Goal: Use online tool/utility: Utilize a website feature to perform a specific function

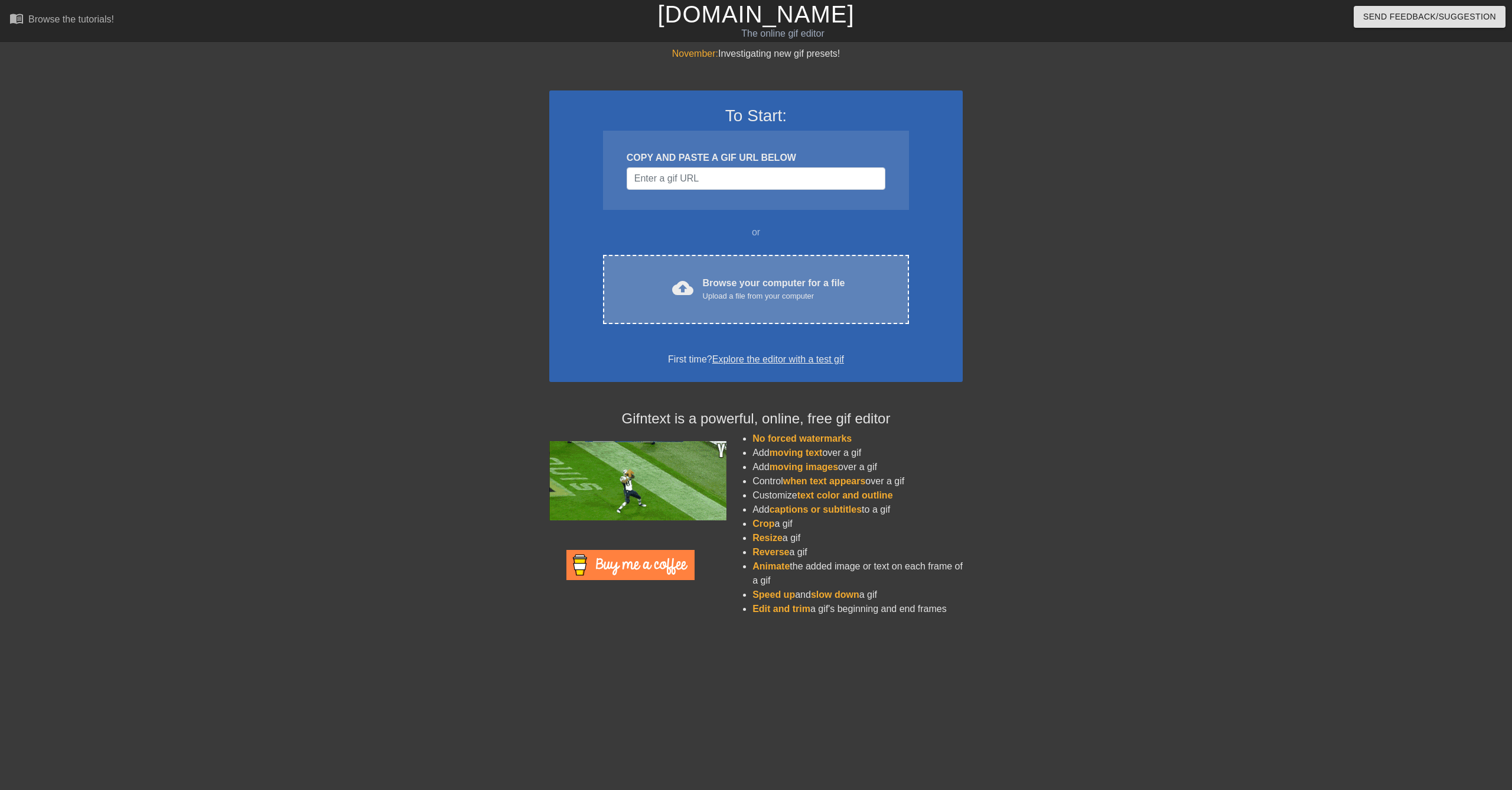
click at [796, 290] on div "Upload a file from your computer" at bounding box center [774, 296] width 142 height 12
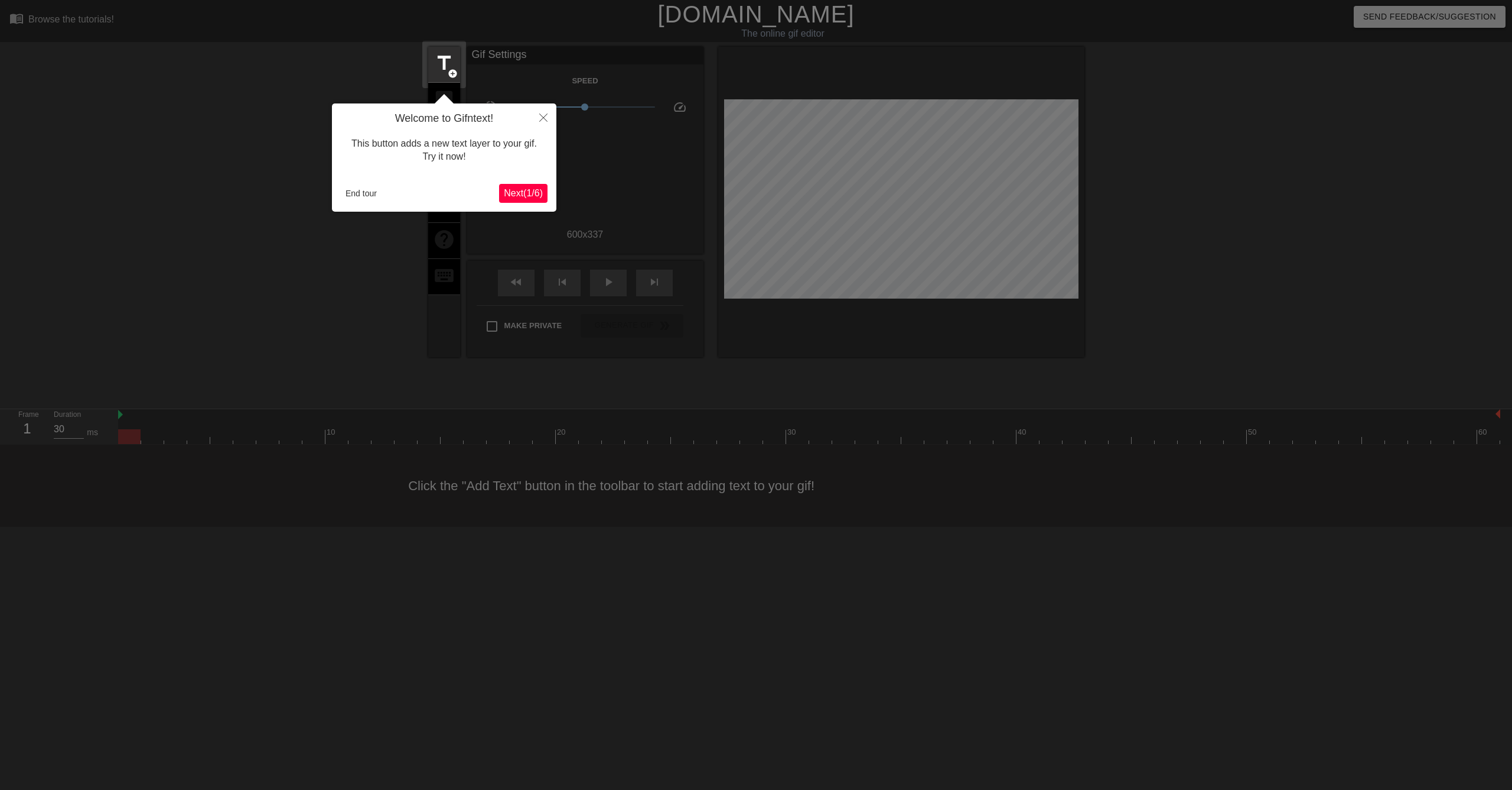
click at [527, 194] on span "Next ( 1 / 6 )" at bounding box center [523, 193] width 39 height 10
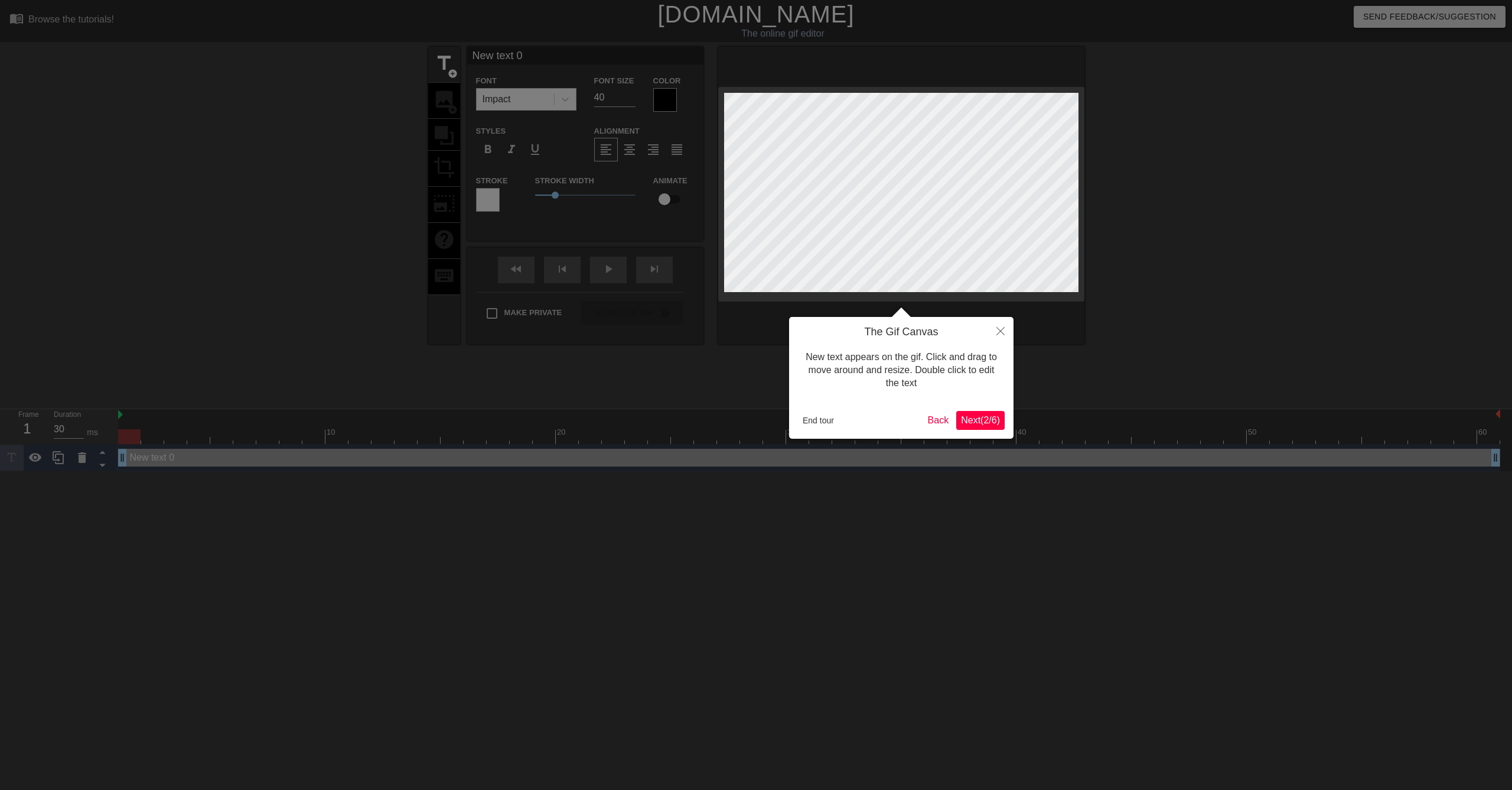
click at [986, 417] on span "Next ( 2 / 6 )" at bounding box center [980, 420] width 39 height 10
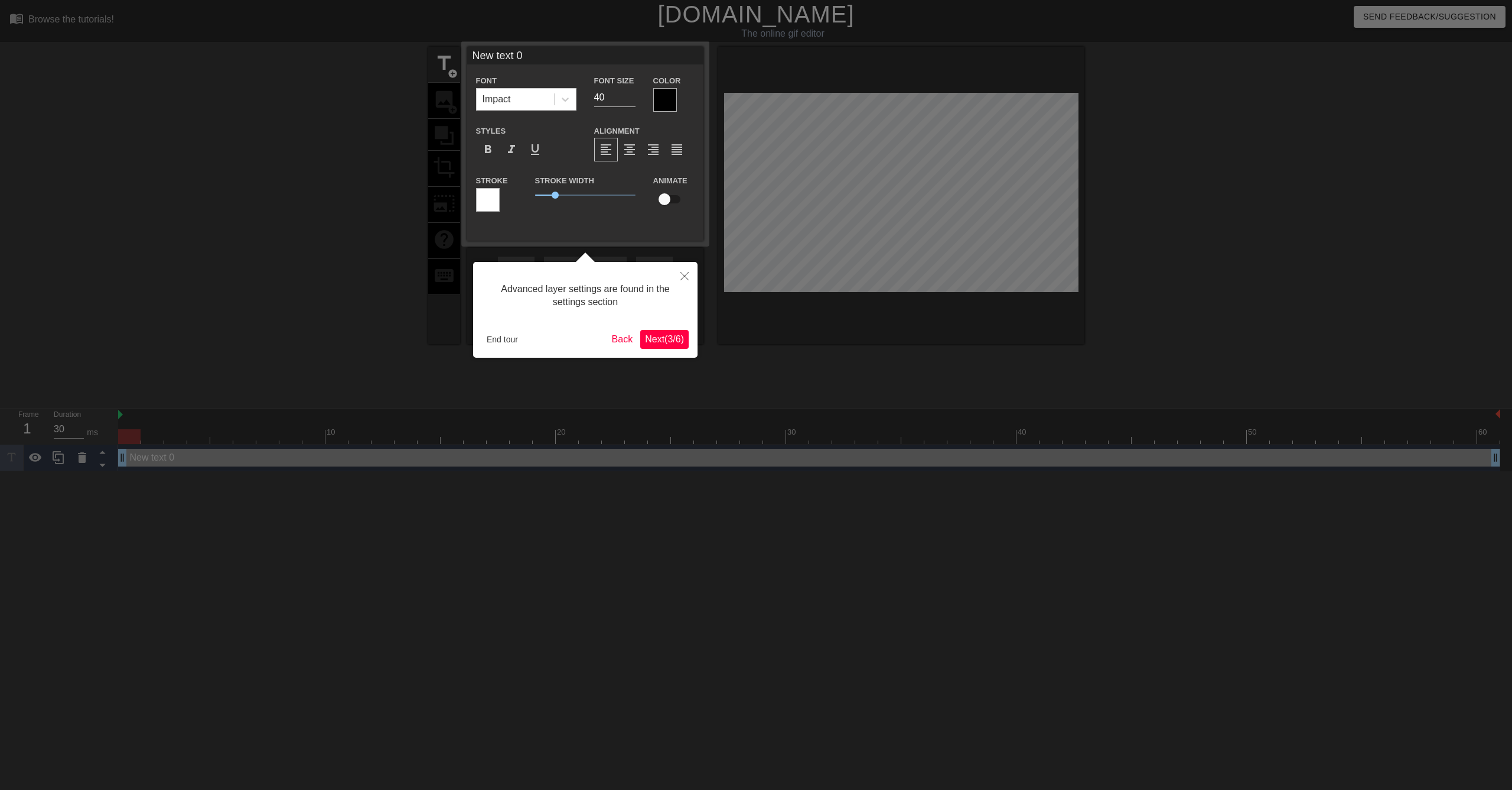
click at [678, 340] on span "Next ( 3 / 6 )" at bounding box center [664, 339] width 39 height 10
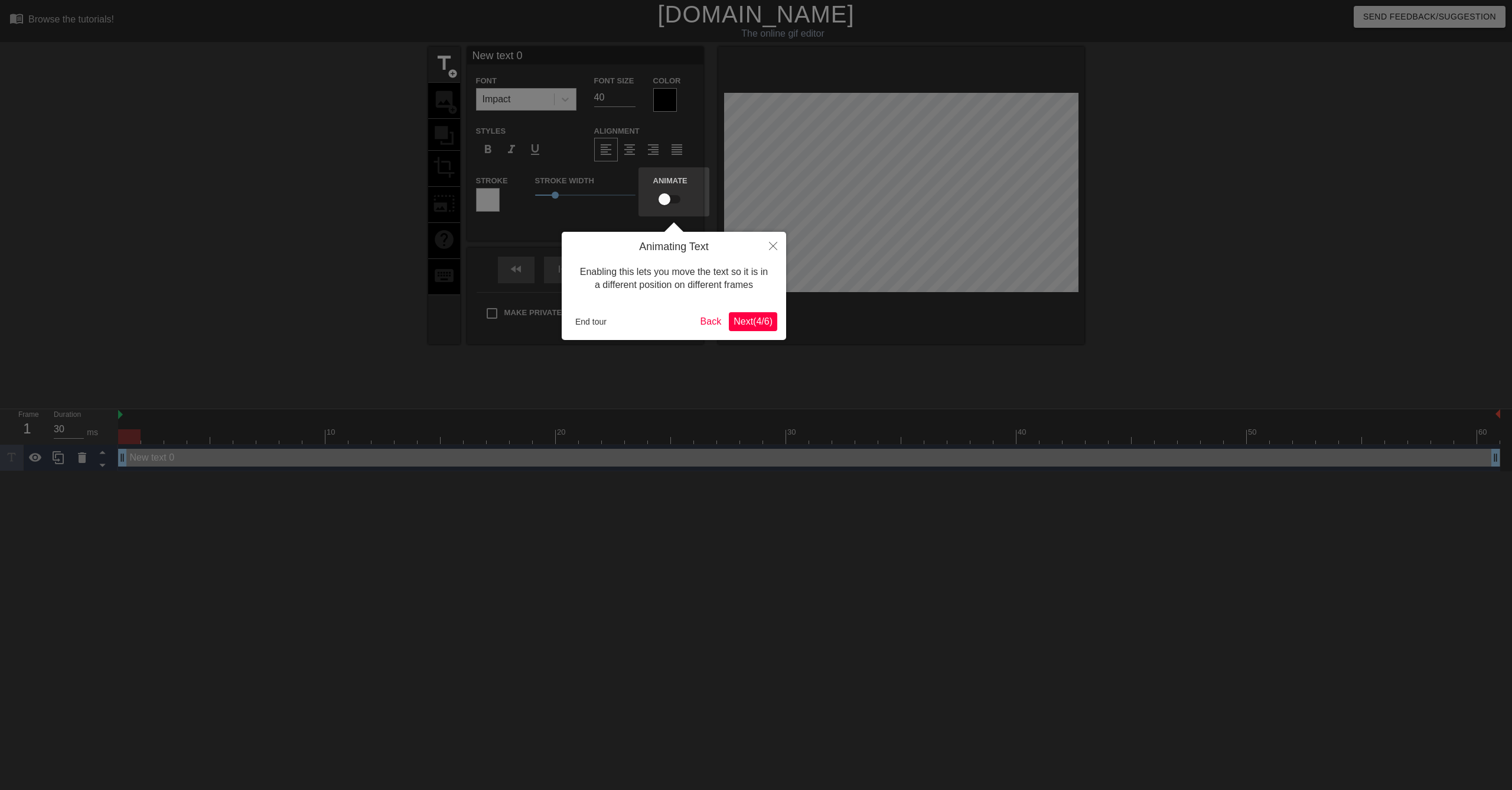
click at [740, 324] on span "Next ( 4 / 6 )" at bounding box center [753, 321] width 39 height 10
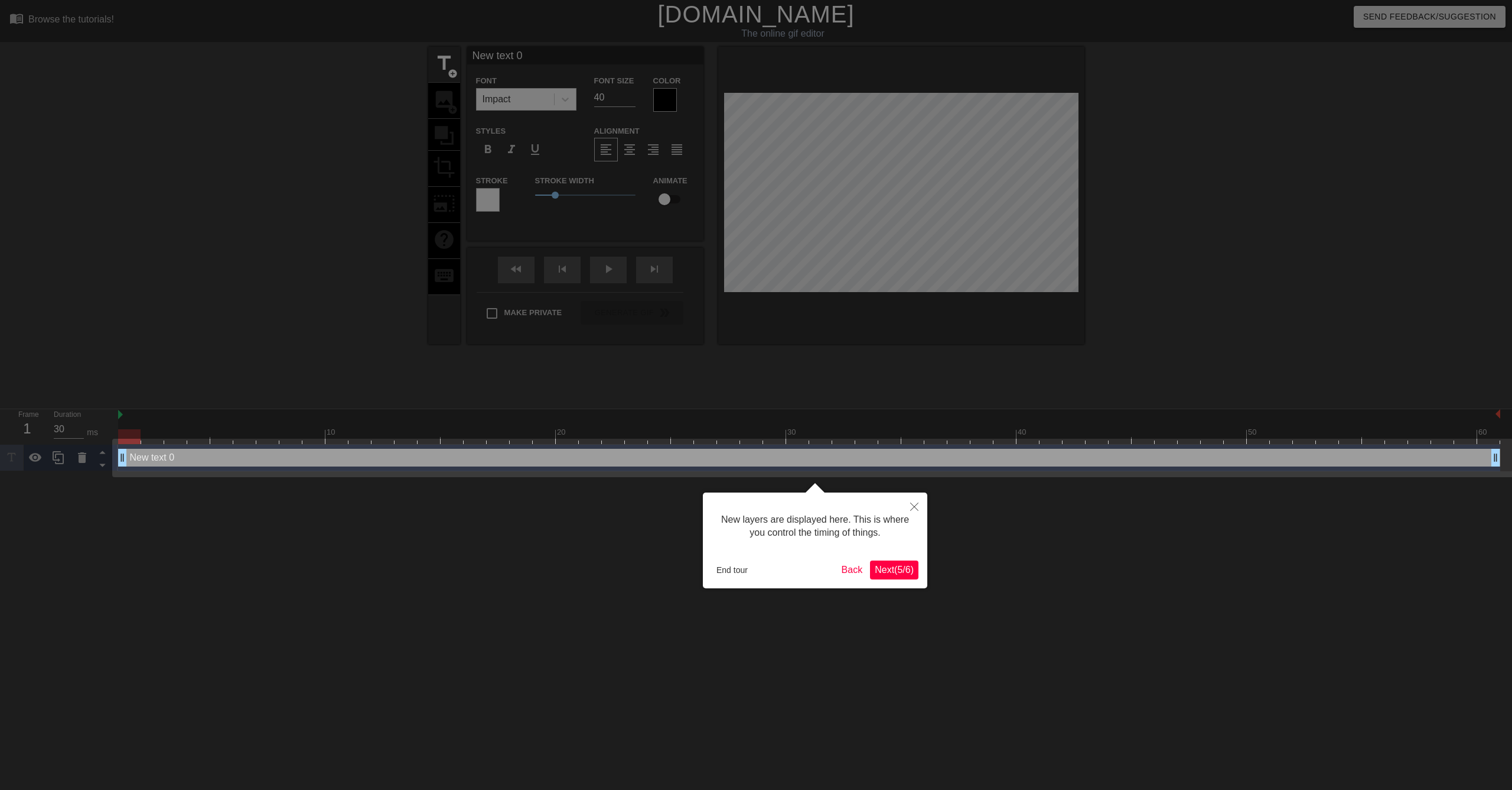
click at [903, 568] on span "Next ( 5 / 6 )" at bounding box center [894, 570] width 39 height 10
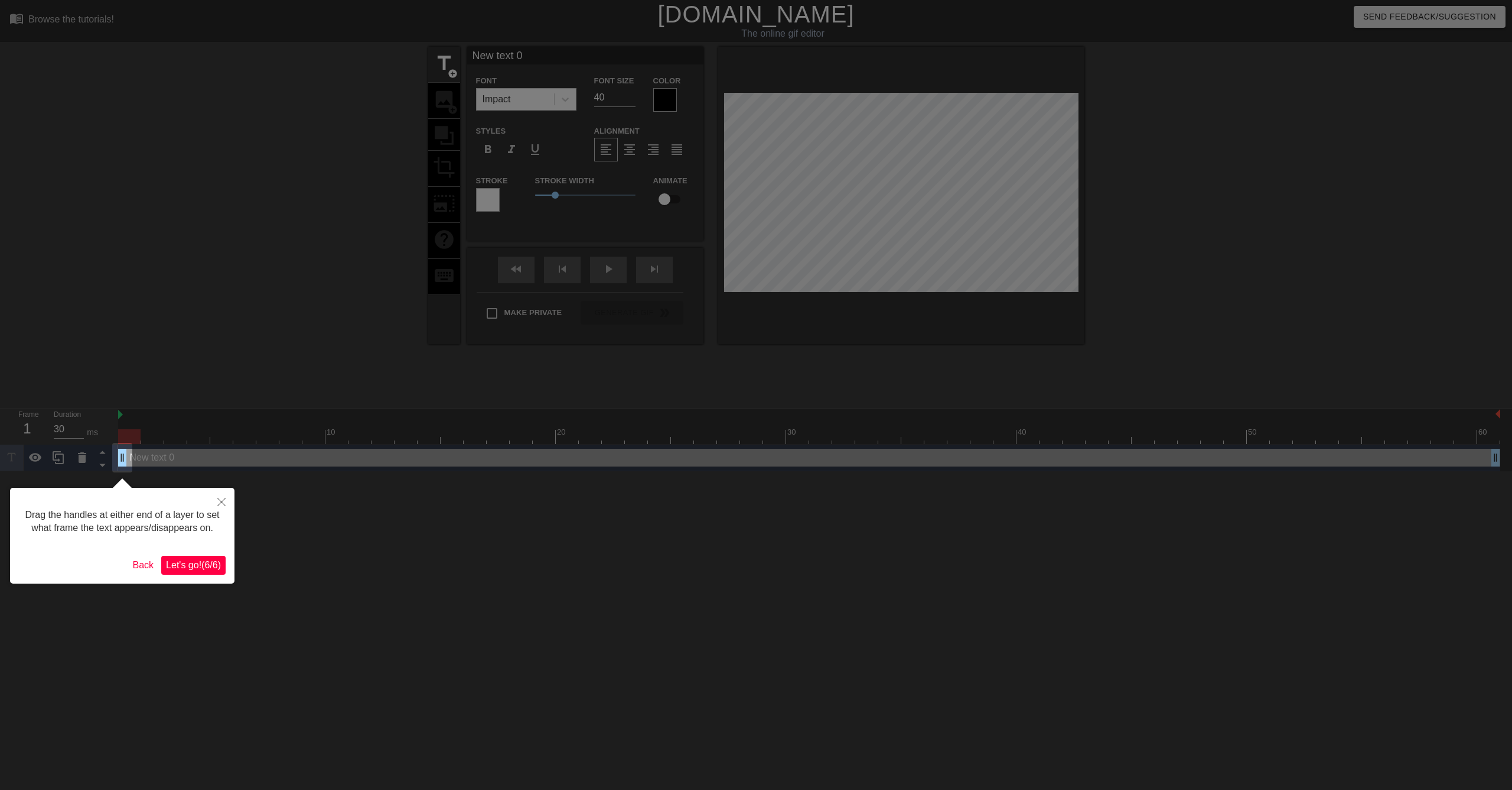
click at [209, 565] on span "Let's go! ( 6 / 6 )" at bounding box center [193, 565] width 55 height 10
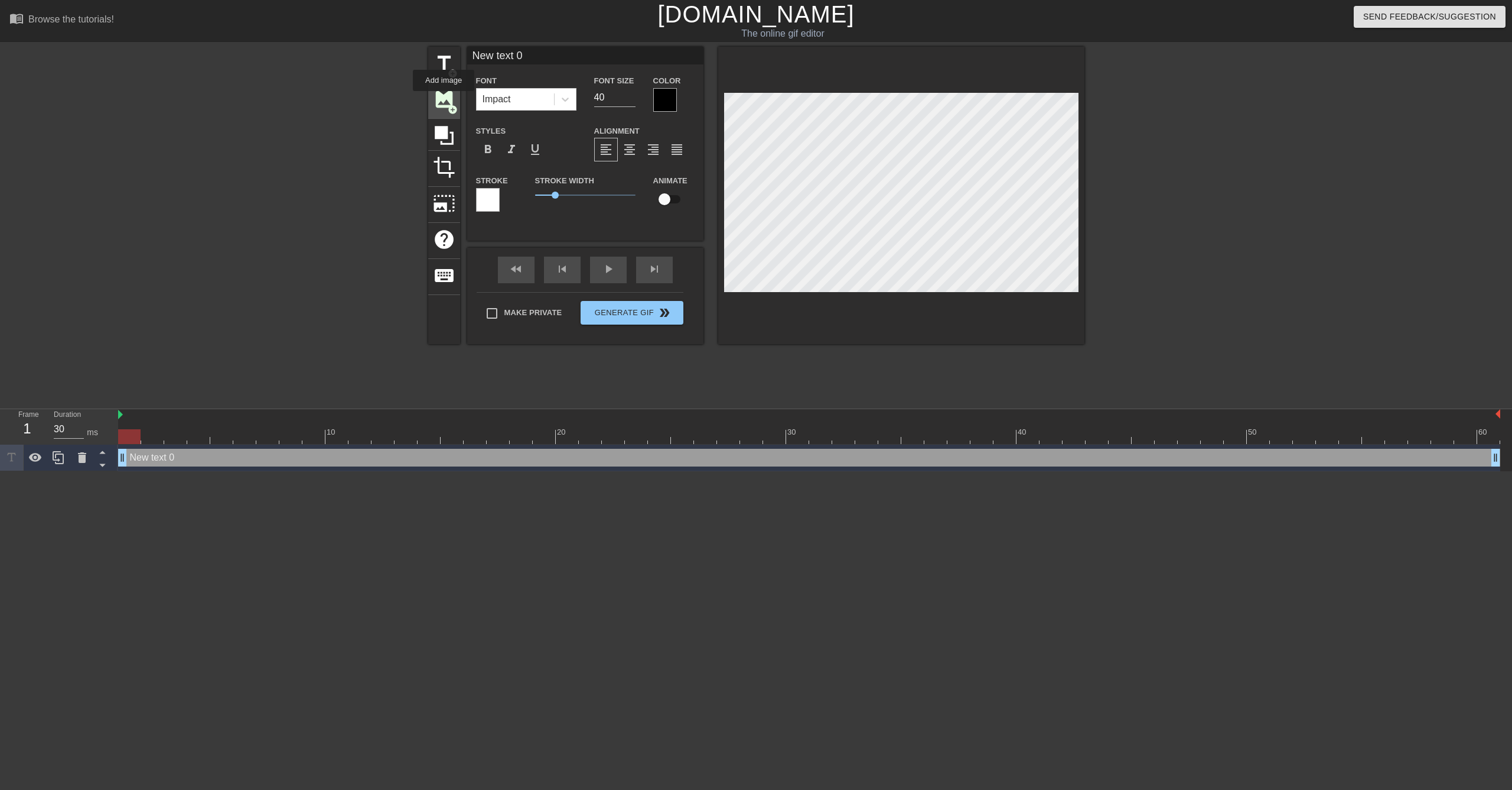
click at [444, 99] on span "image" at bounding box center [444, 99] width 22 height 22
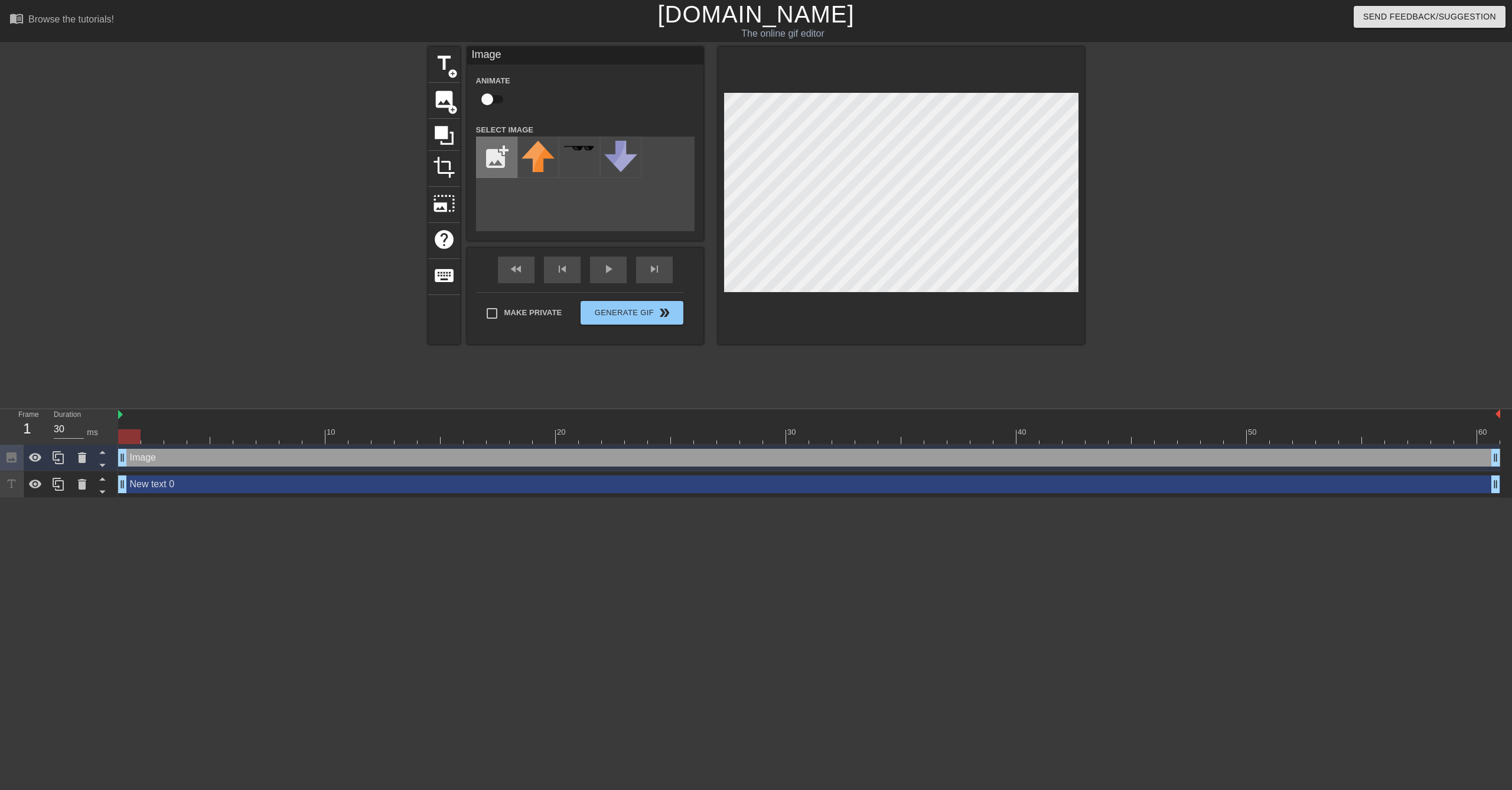
click at [490, 161] on input "file" at bounding box center [497, 157] width 40 height 40
type input "C:\fakepath\Box.png"
click at [537, 163] on img at bounding box center [538, 160] width 33 height 40
click at [964, 335] on div at bounding box center [901, 195] width 366 height 298
click at [994, 297] on div at bounding box center [901, 195] width 366 height 298
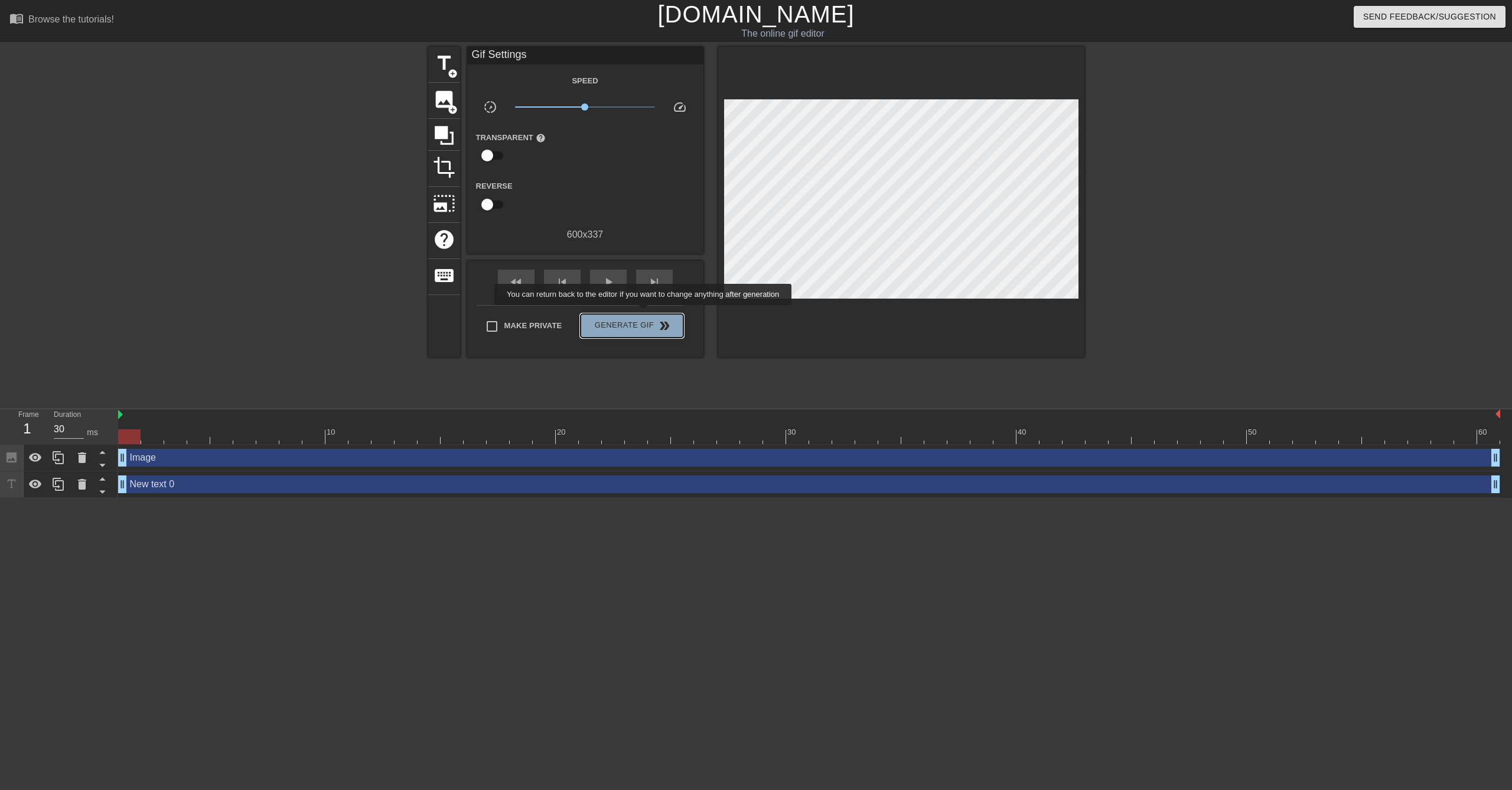
click at [645, 314] on button "Generate Gif double_arrow" at bounding box center [632, 325] width 102 height 24
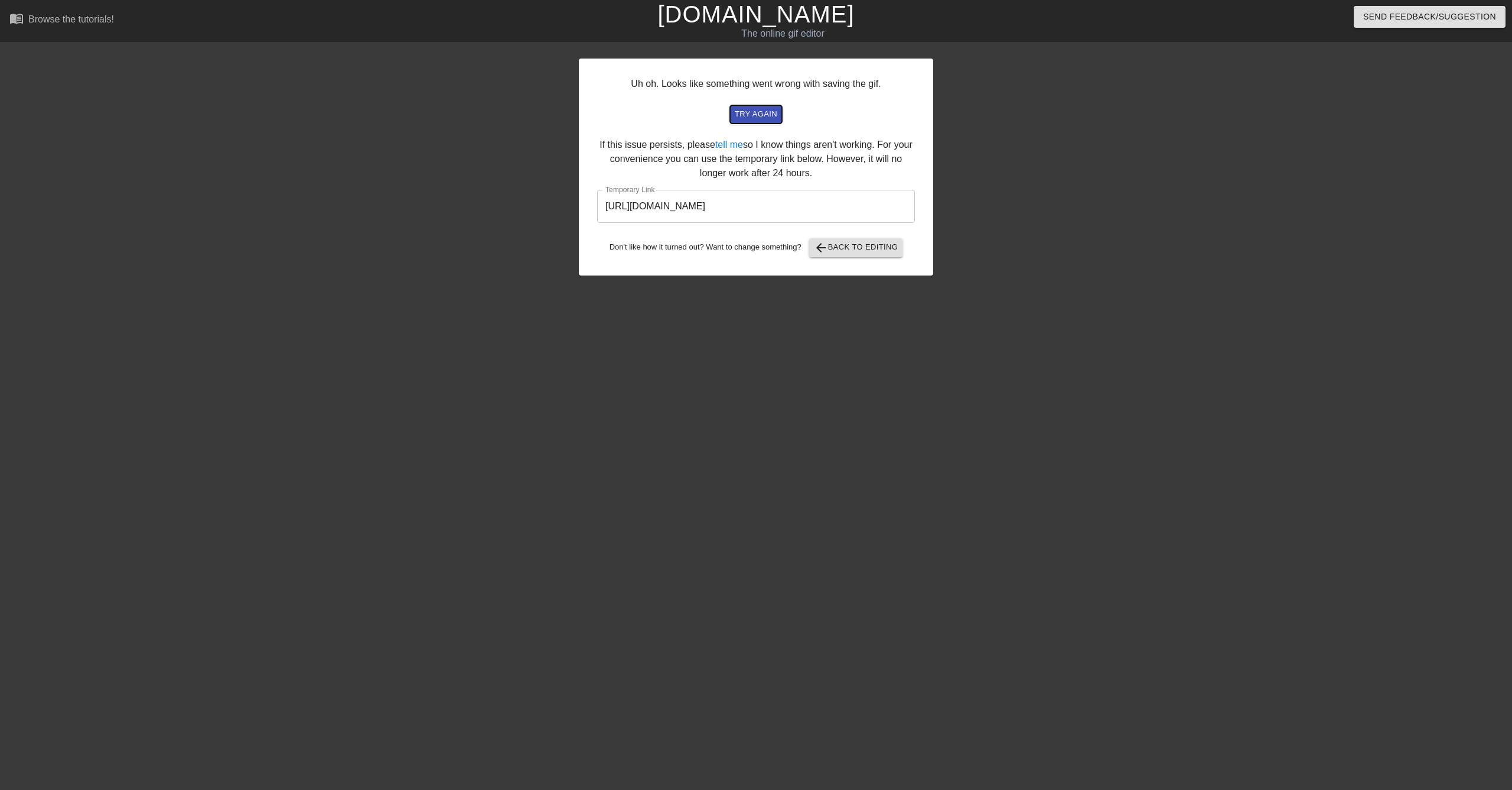
click at [760, 119] on span "try again" at bounding box center [756, 114] width 43 height 13
